Goal: Check status: Check status

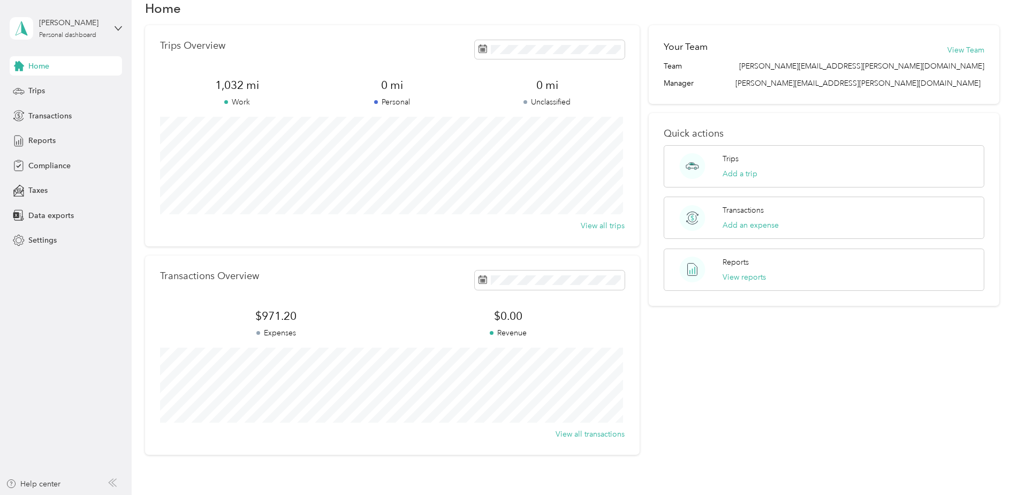
scroll to position [54, 0]
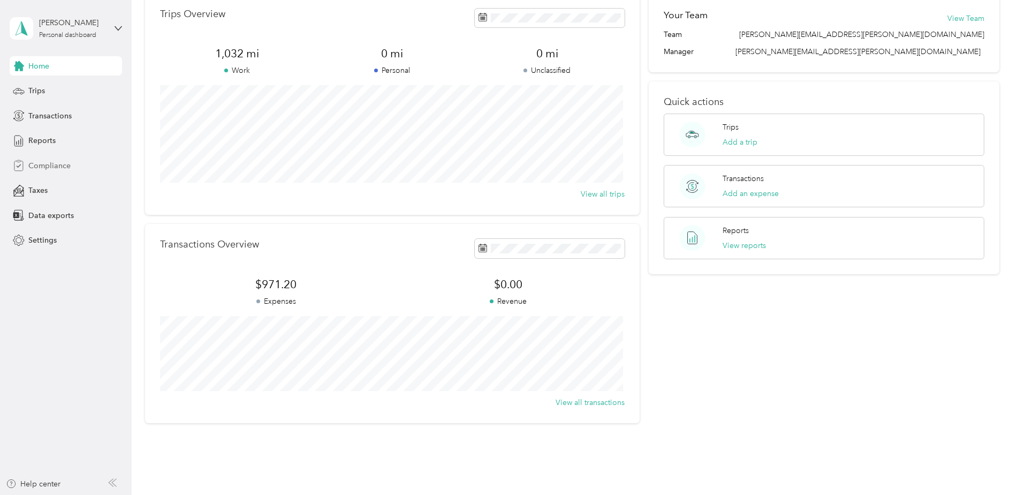
click at [51, 163] on span "Compliance" at bounding box center [49, 165] width 42 height 11
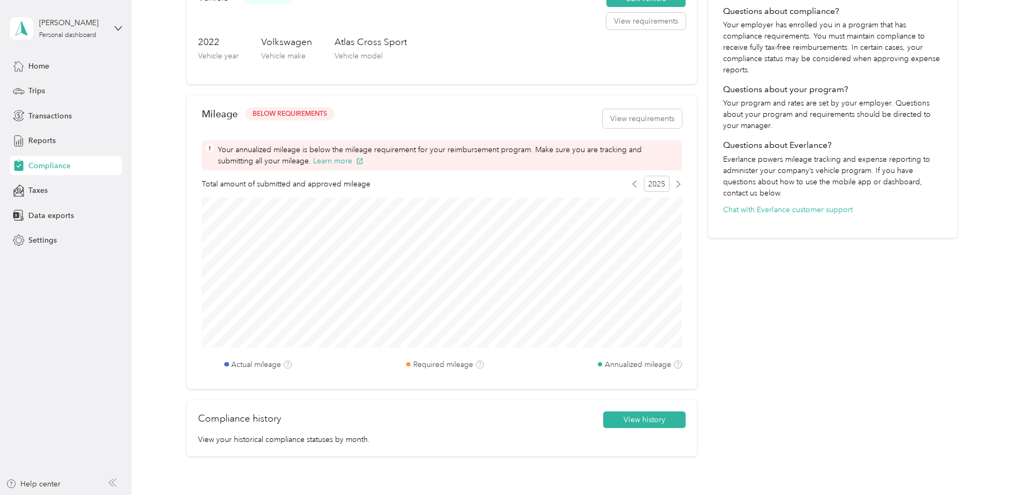
scroll to position [268, 0]
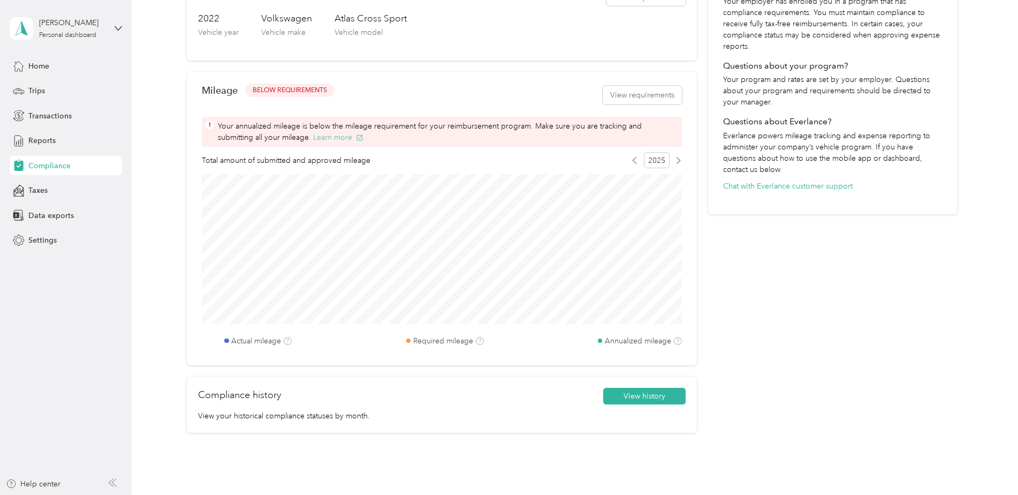
click at [356, 136] on icon "button" at bounding box center [359, 137] width 7 height 7
click at [305, 91] on span "BELOW REQUIREMENTS" at bounding box center [290, 91] width 74 height 10
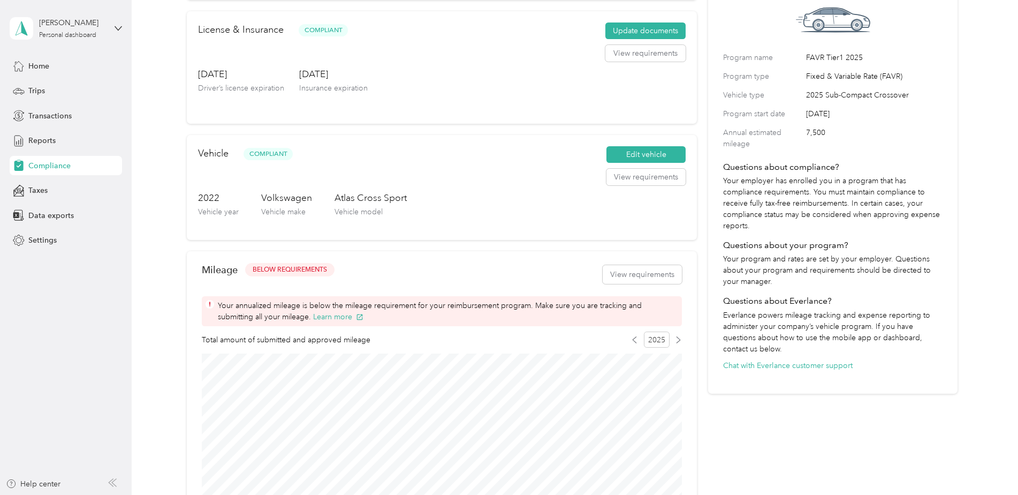
scroll to position [107, 0]
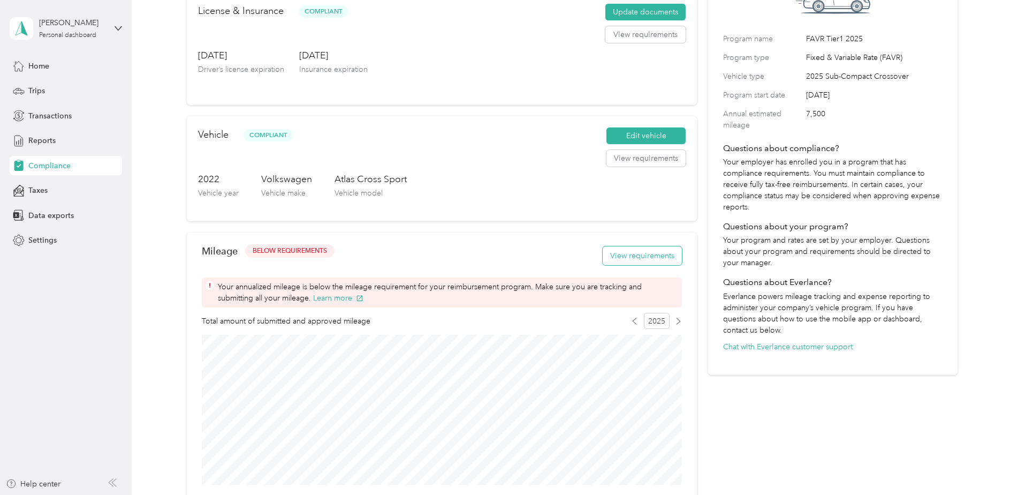
click at [645, 257] on button "View requirements" at bounding box center [642, 255] width 79 height 19
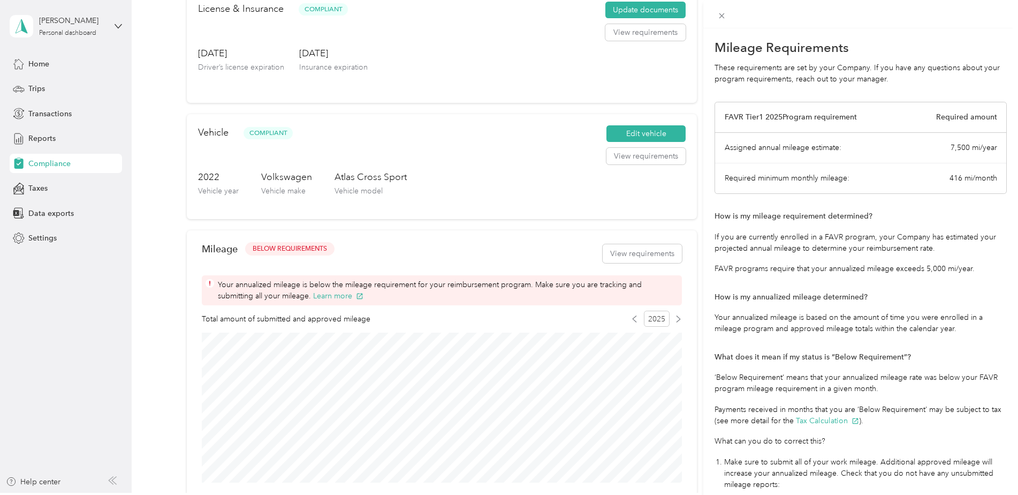
scroll to position [0, 0]
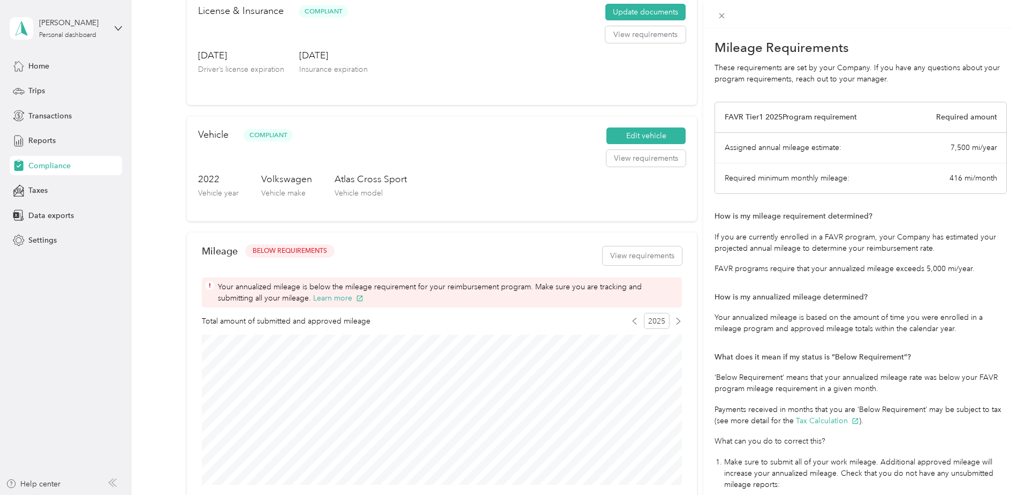
click at [49, 115] on div "Mileage Requirements These requirements are set by your Company. If you have an…" at bounding box center [509, 247] width 1018 height 495
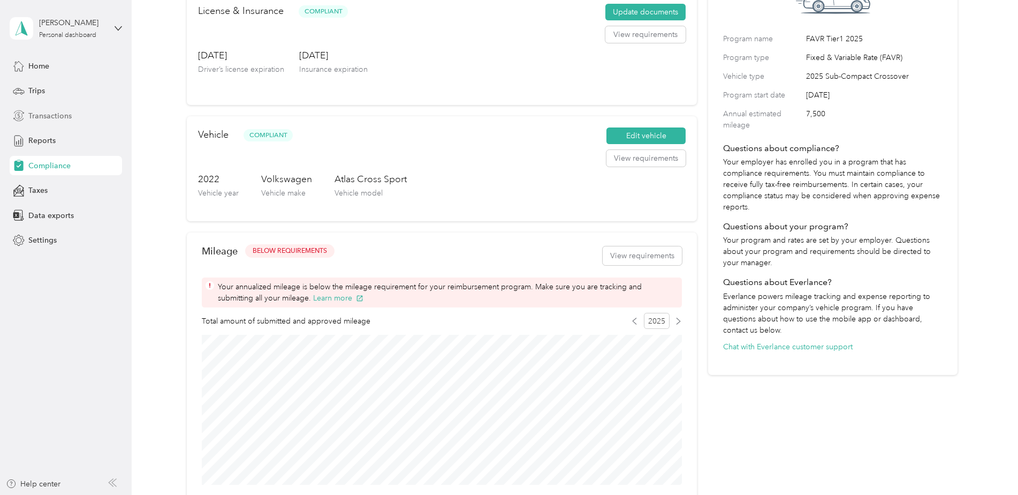
click at [49, 115] on span "Transactions" at bounding box center [49, 115] width 43 height 11
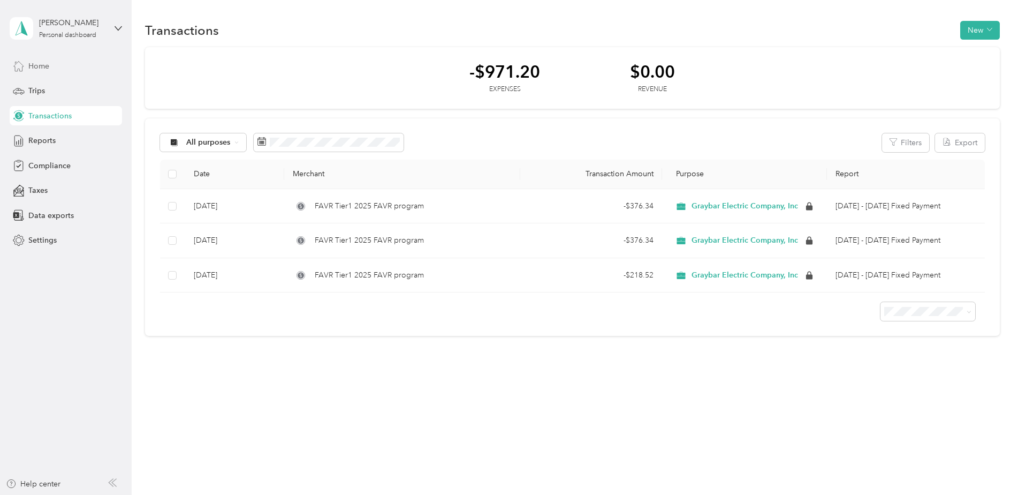
click at [41, 67] on span "Home" at bounding box center [38, 65] width 21 height 11
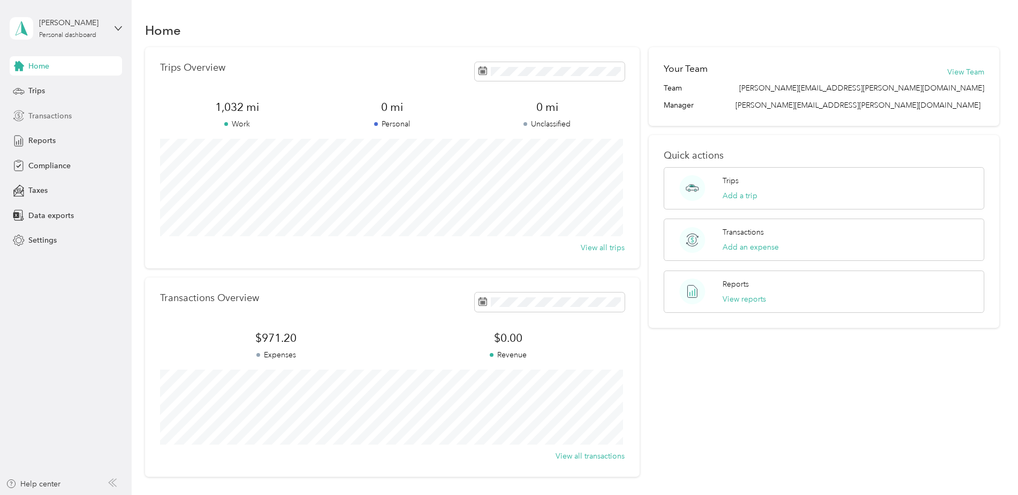
click at [42, 115] on span "Transactions" at bounding box center [49, 115] width 43 height 11
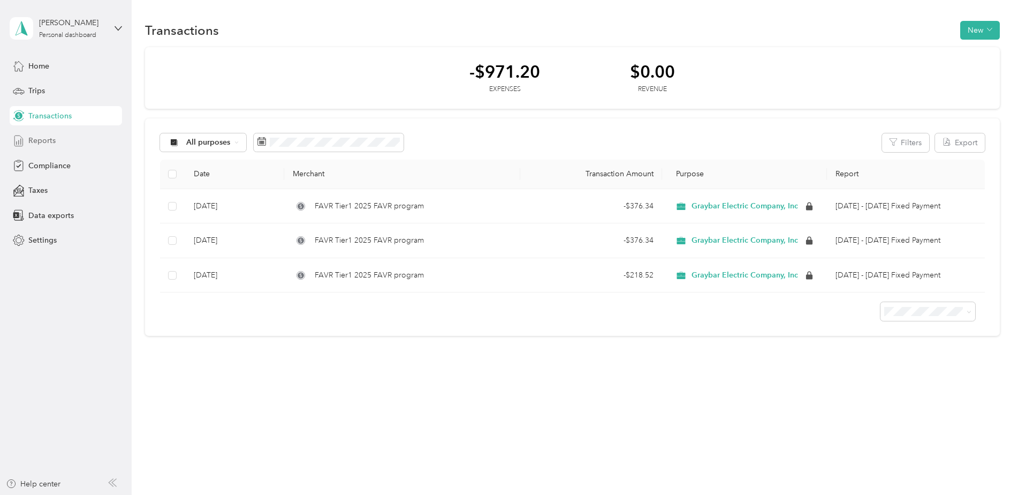
click at [40, 139] on span "Reports" at bounding box center [41, 140] width 27 height 11
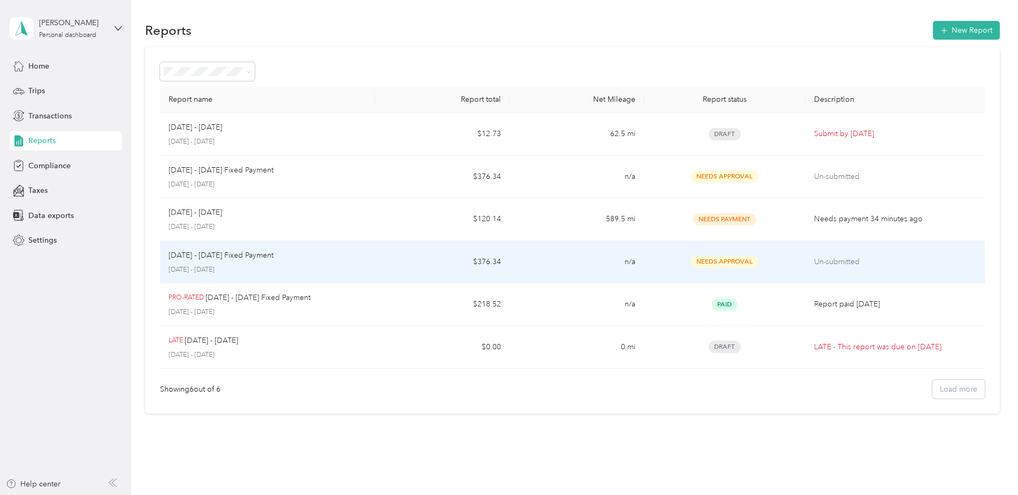
click at [719, 261] on span "Needs Approval" at bounding box center [724, 261] width 67 height 12
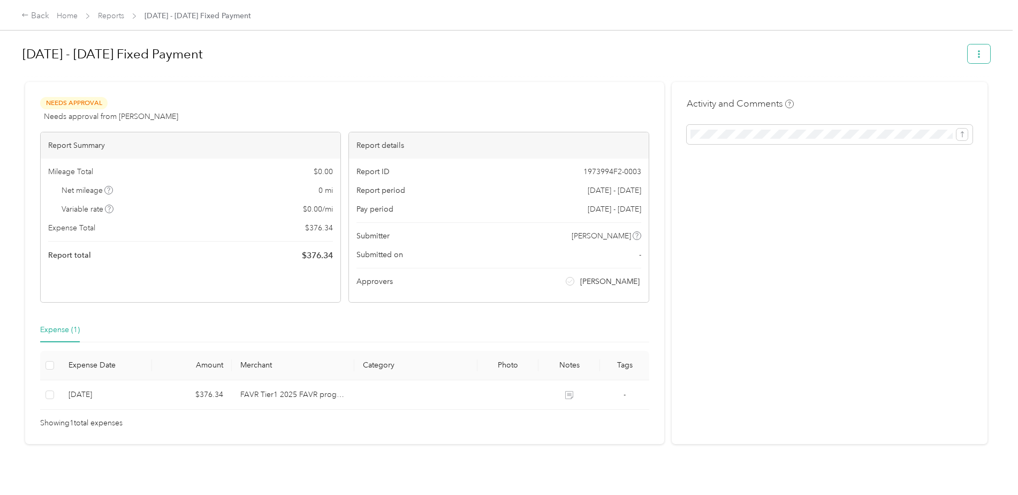
click at [975, 50] on span "button" at bounding box center [978, 53] width 7 height 9
click at [999, 171] on div "[DATE] - [DATE] Fixed Payment Needs Approval Needs approval from [PERSON_NAME] …" at bounding box center [506, 238] width 1013 height 476
